Goal: Browse casually

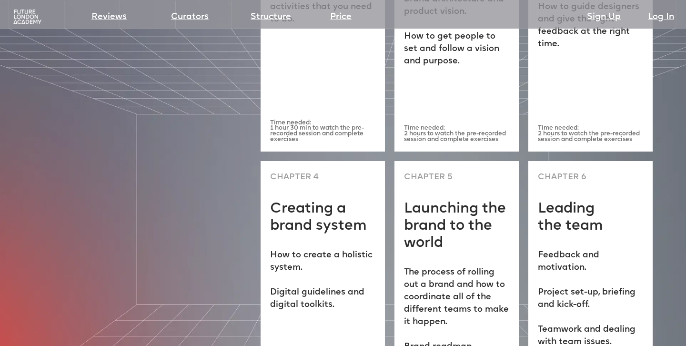
scroll to position [2830, 0]
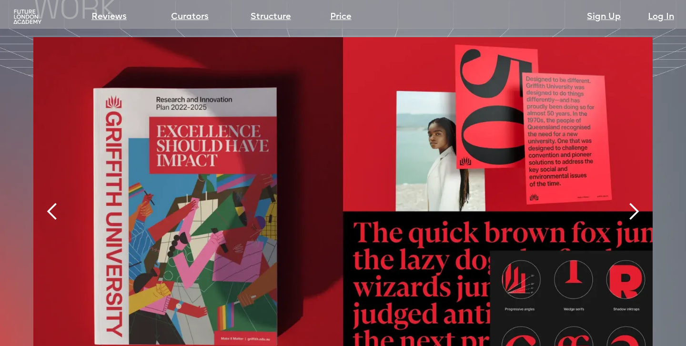
scroll to position [2020, 0]
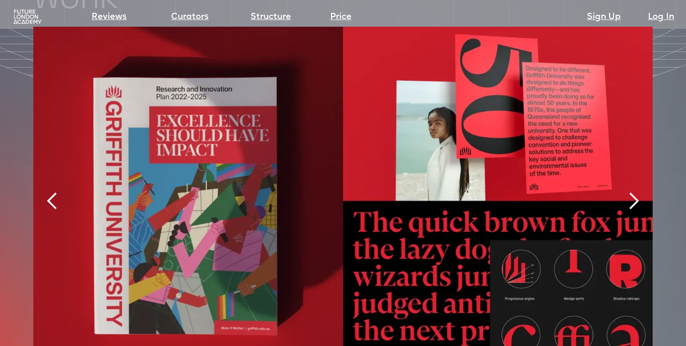
click at [636, 192] on div "next slide" at bounding box center [633, 201] width 19 height 19
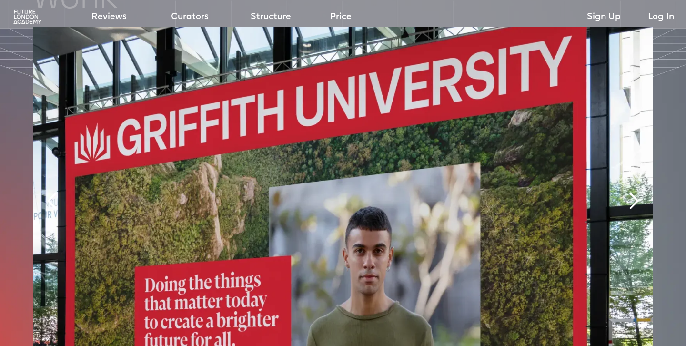
click at [636, 192] on div "next slide" at bounding box center [633, 201] width 19 height 19
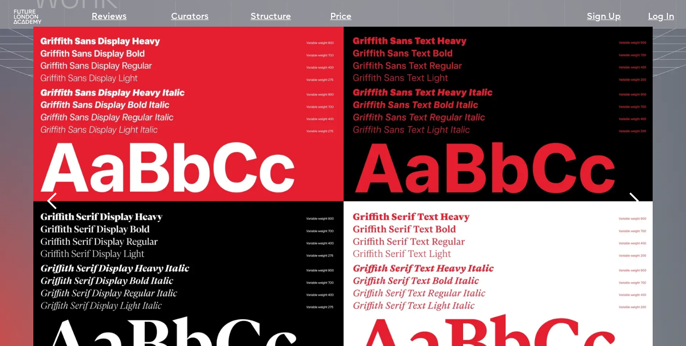
click at [636, 192] on div "next slide" at bounding box center [633, 201] width 19 height 19
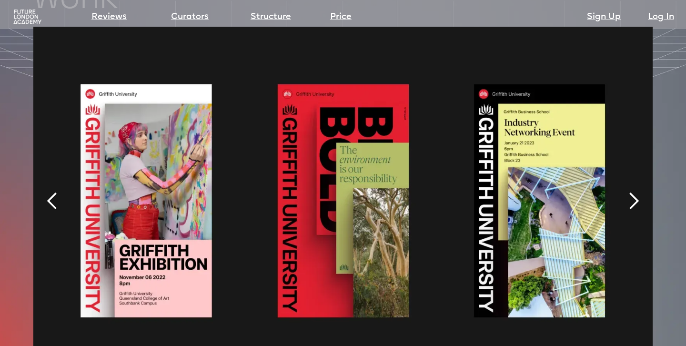
click at [637, 192] on div "next slide" at bounding box center [633, 201] width 19 height 19
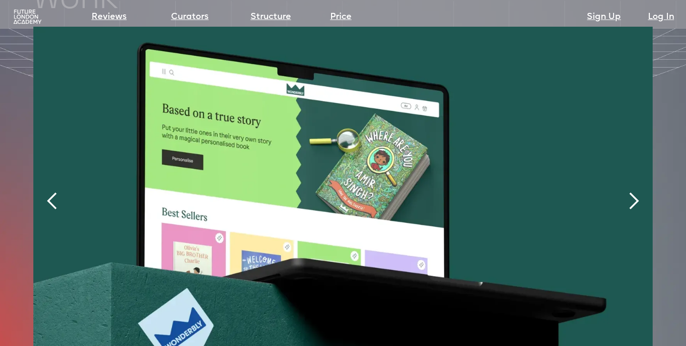
click at [637, 192] on div "next slide" at bounding box center [633, 201] width 19 height 19
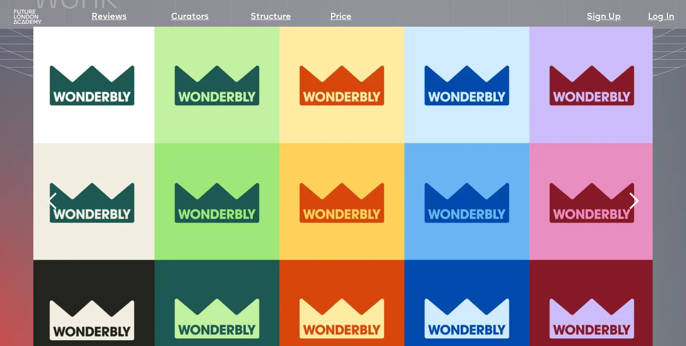
click at [637, 192] on div "next slide" at bounding box center [633, 201] width 19 height 19
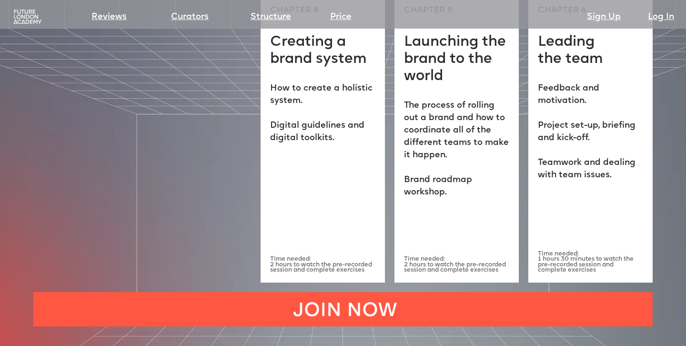
scroll to position [2802, 0]
